Goal: Check status

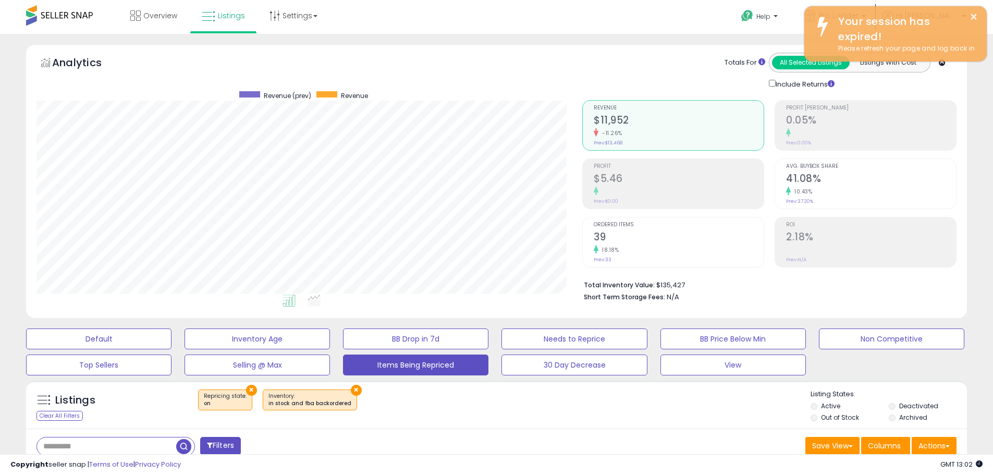
select select "**"
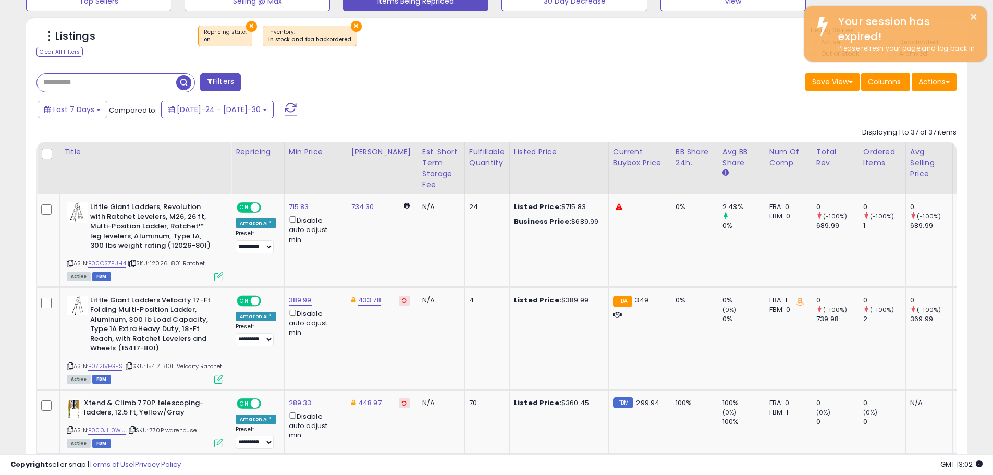
scroll to position [214, 546]
